Goal: Information Seeking & Learning: Stay updated

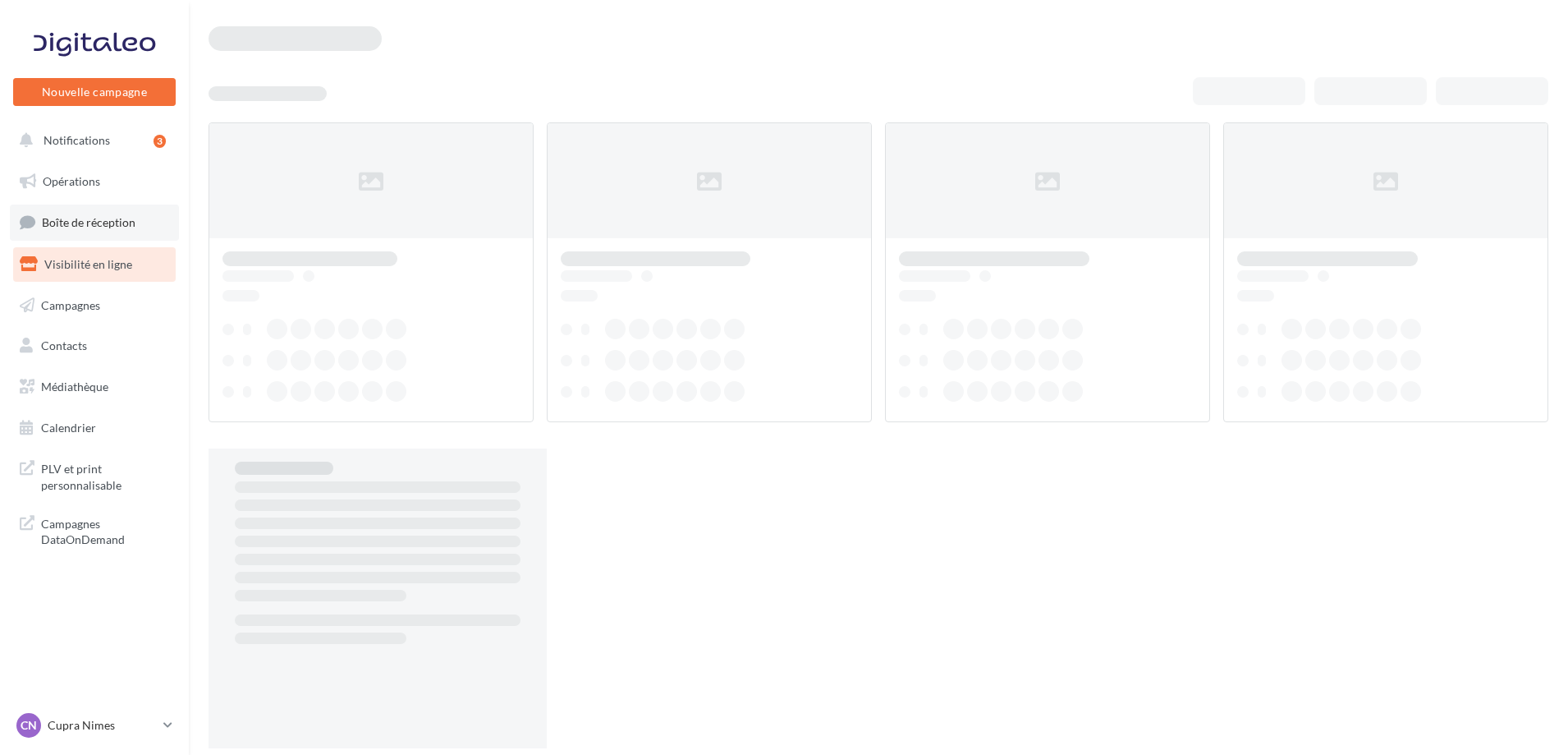
click at [136, 225] on link "Boîte de réception" at bounding box center [95, 222] width 169 height 35
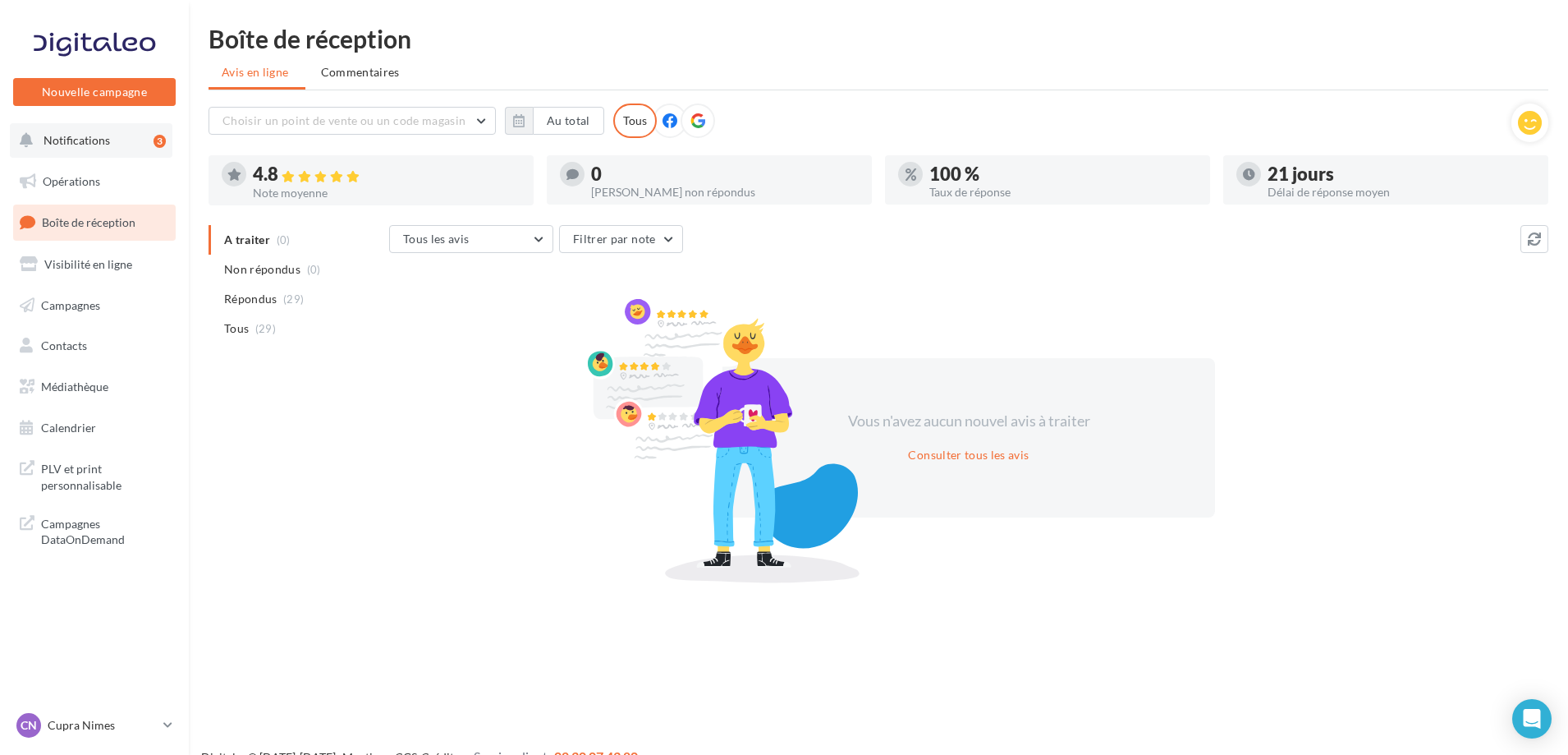
click at [125, 133] on button "Notifications 3" at bounding box center [91, 140] width 162 height 34
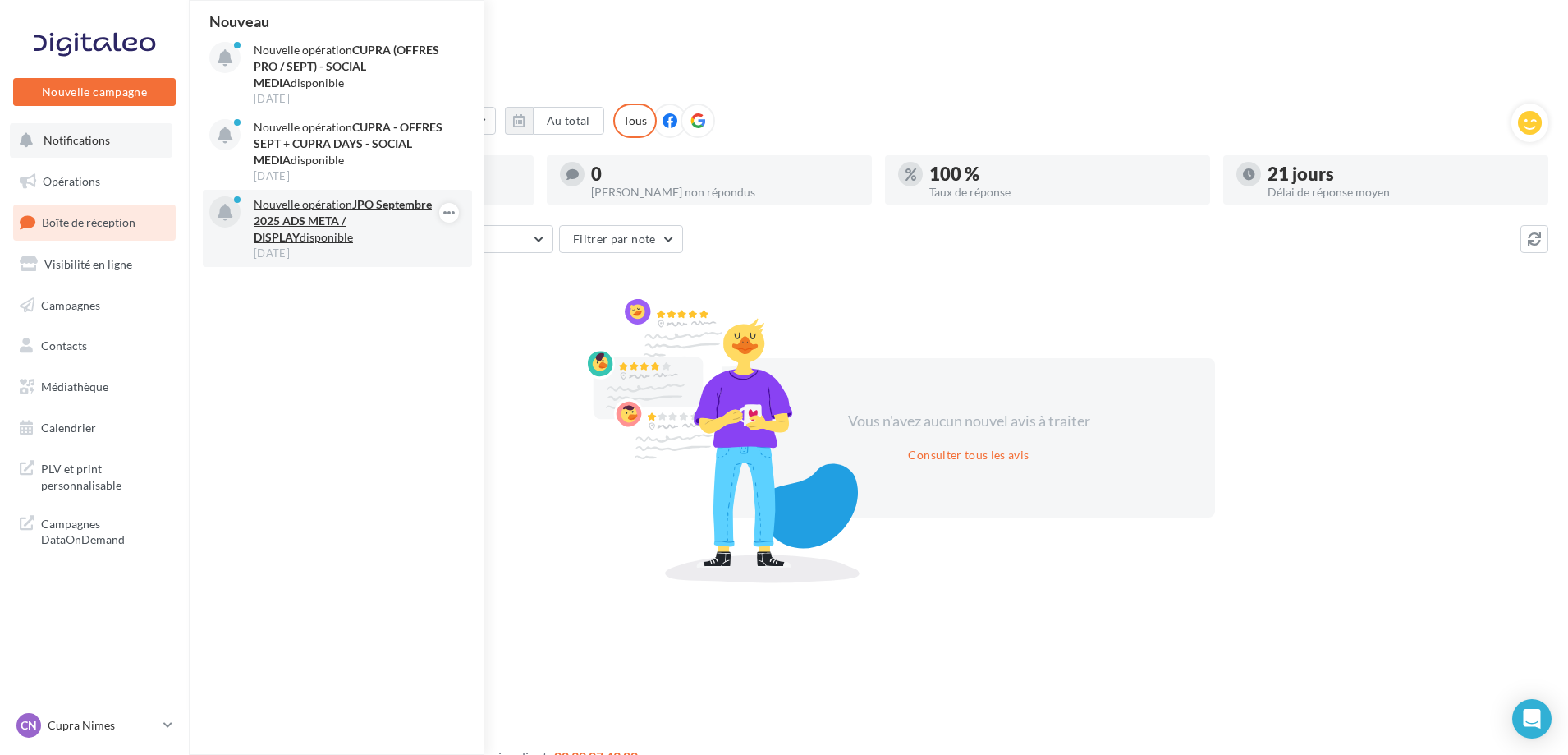
click at [351, 242] on p "Nouvelle opération JPO [DATE] ADS META / DISPLAY disponible" at bounding box center [348, 221] width 190 height 50
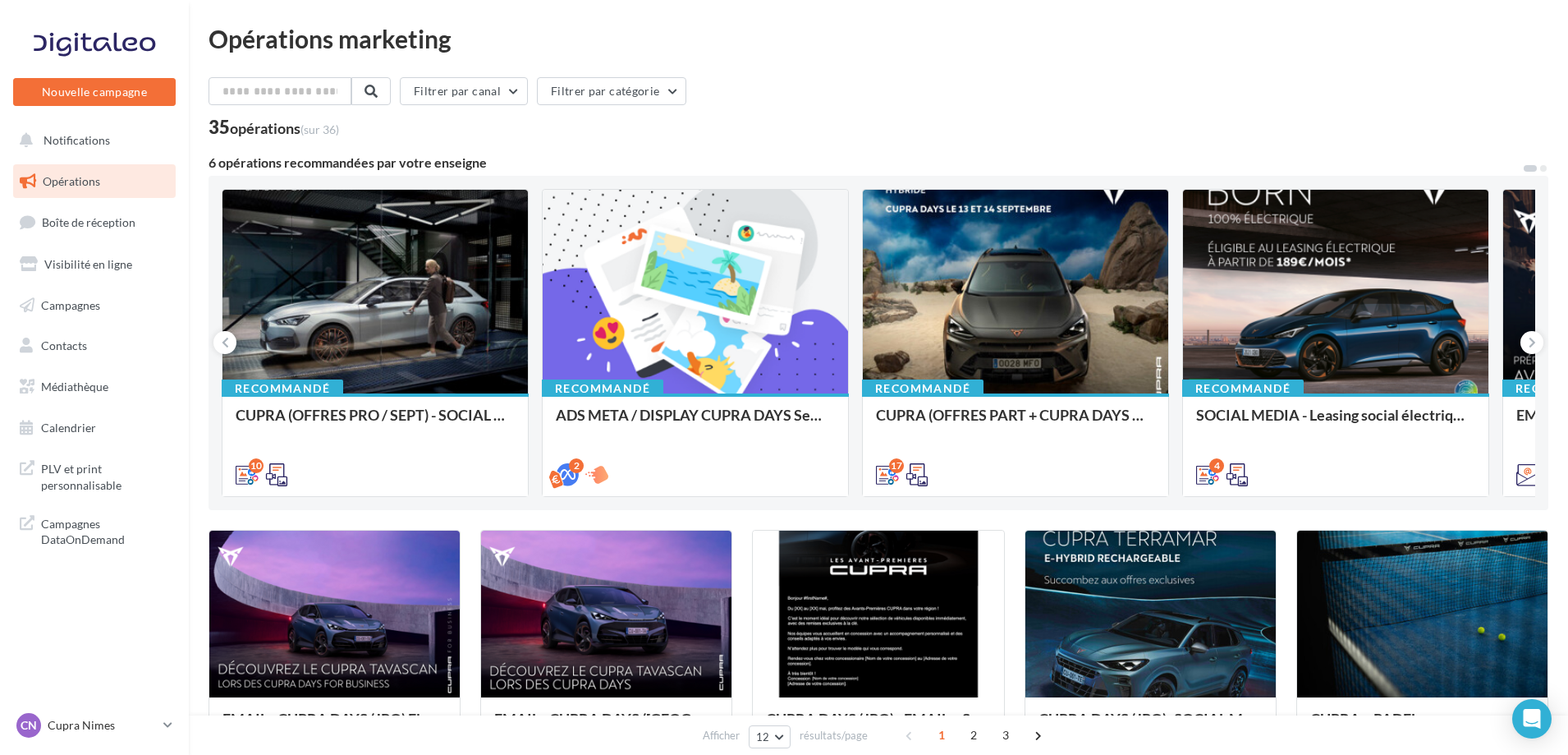
click at [117, 192] on link "Opérations" at bounding box center [95, 181] width 169 height 34
click at [79, 141] on span "Notifications" at bounding box center [77, 140] width 67 height 14
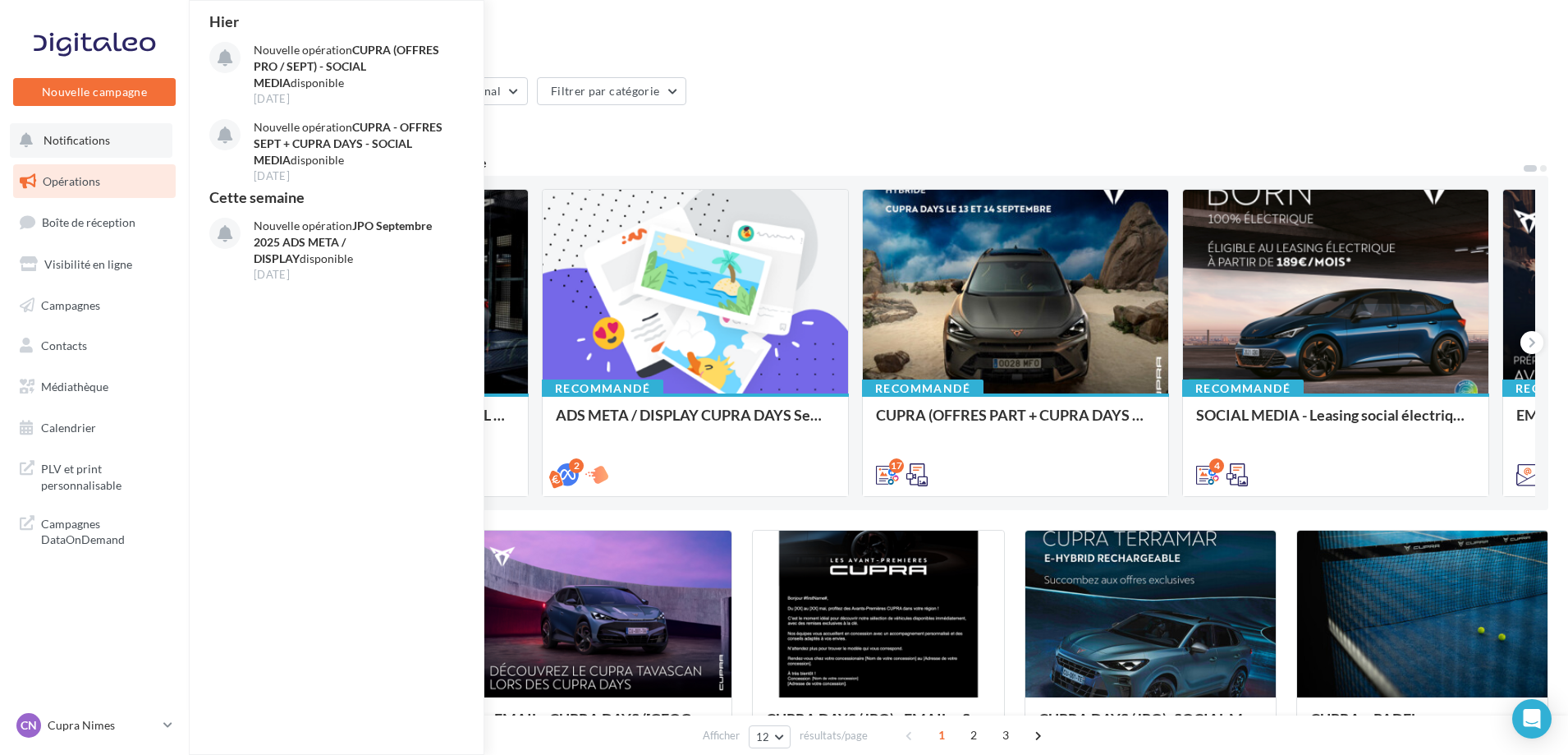
click at [96, 141] on span "Notifications" at bounding box center [77, 140] width 67 height 14
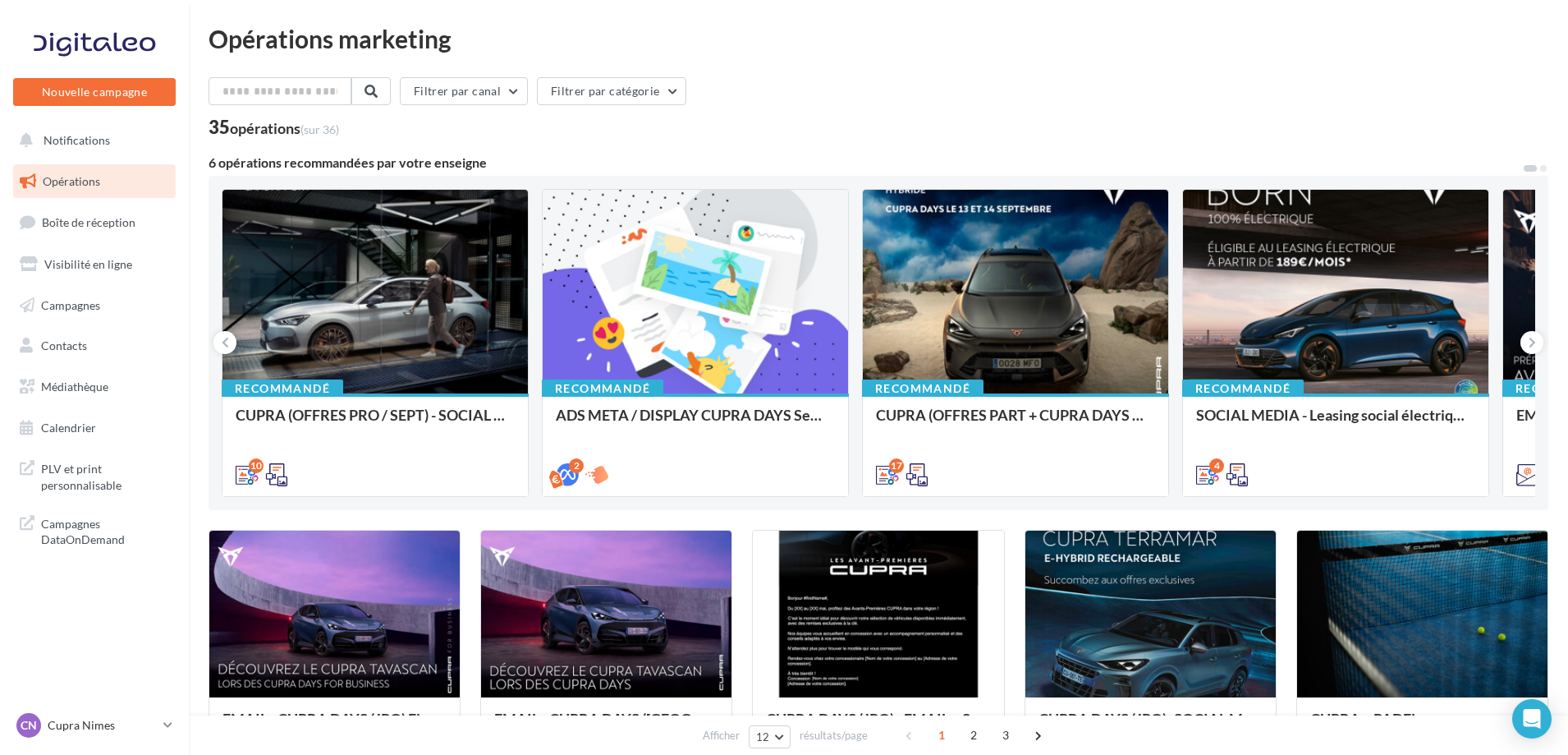
click at [185, 733] on div "CN Cupra Nimes cupra_nimes" at bounding box center [94, 732] width 189 height 45
click at [145, 721] on p "Cupra Nimes" at bounding box center [102, 725] width 109 height 16
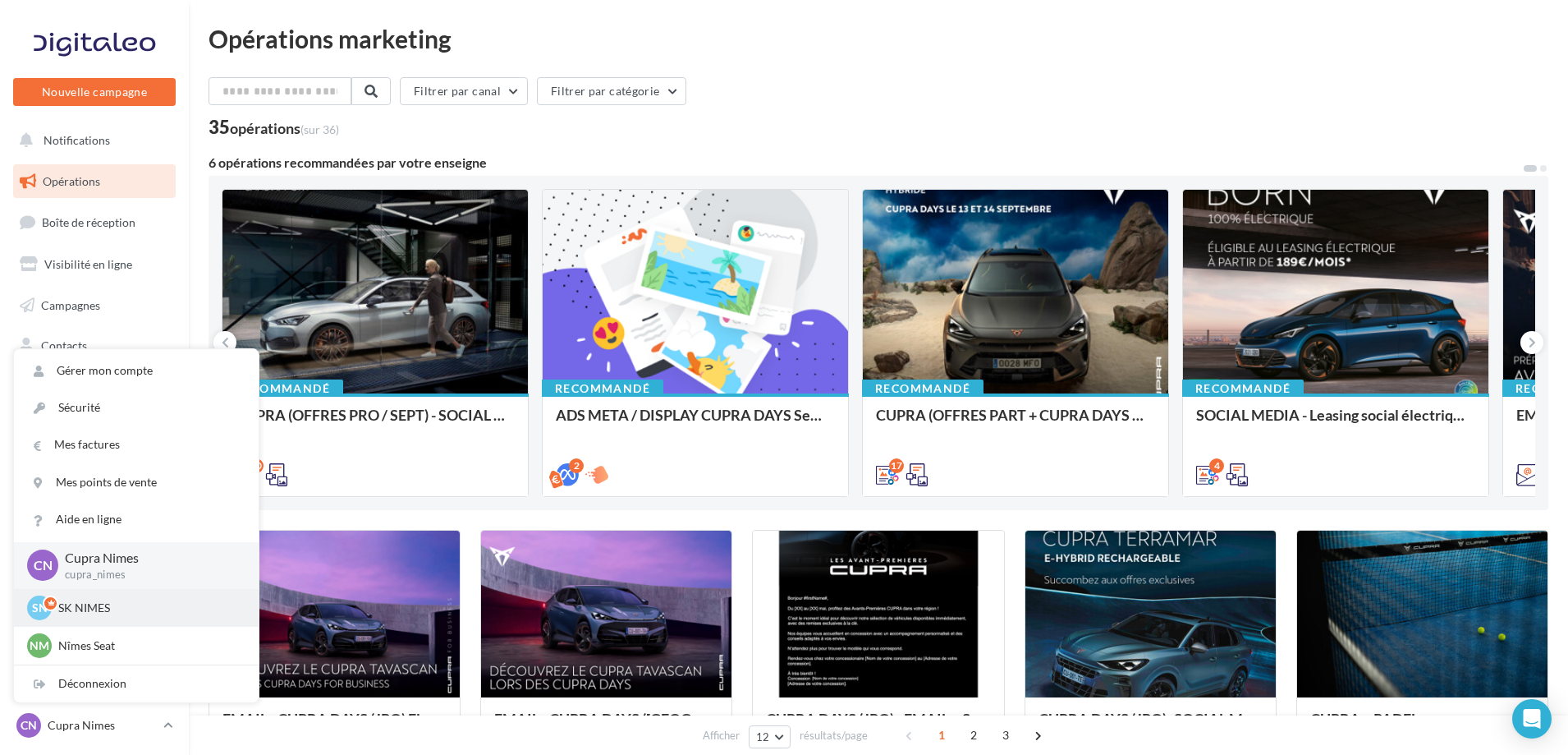
click at [134, 605] on p "SK NIMES" at bounding box center [149, 607] width 181 height 16
